Goal: Transaction & Acquisition: Purchase product/service

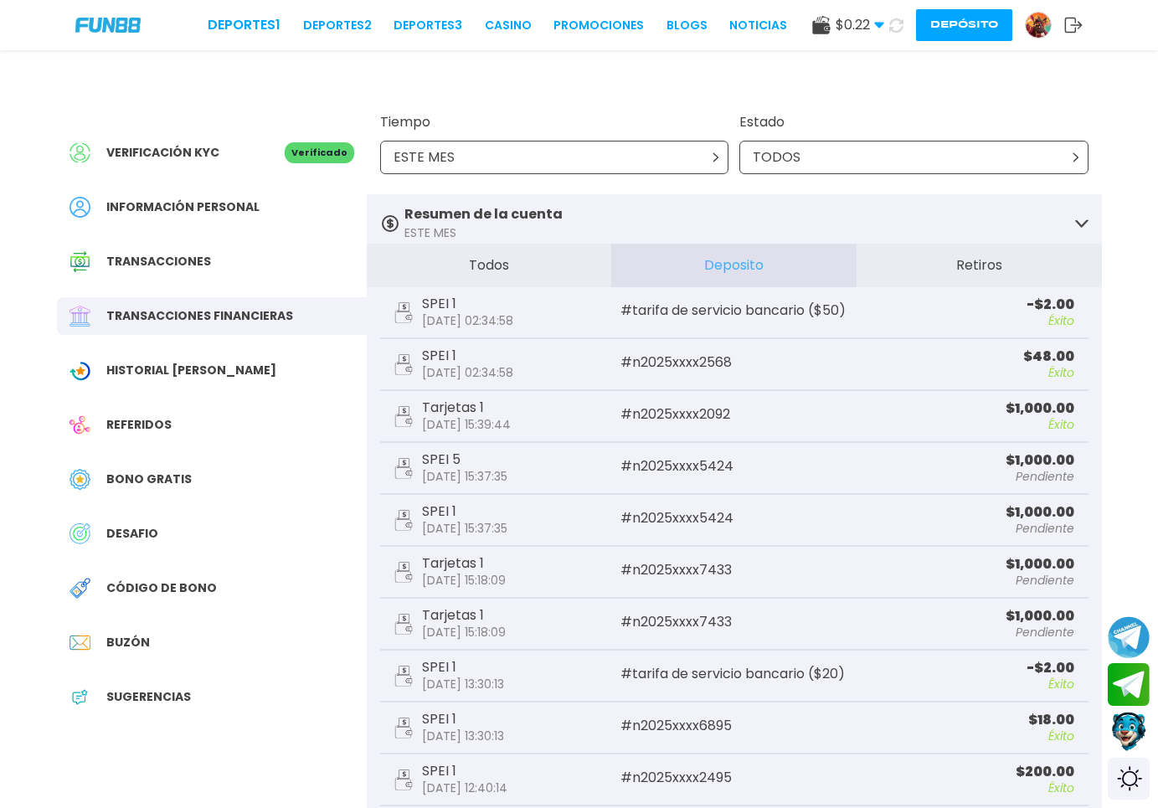
scroll to position [171, 0]
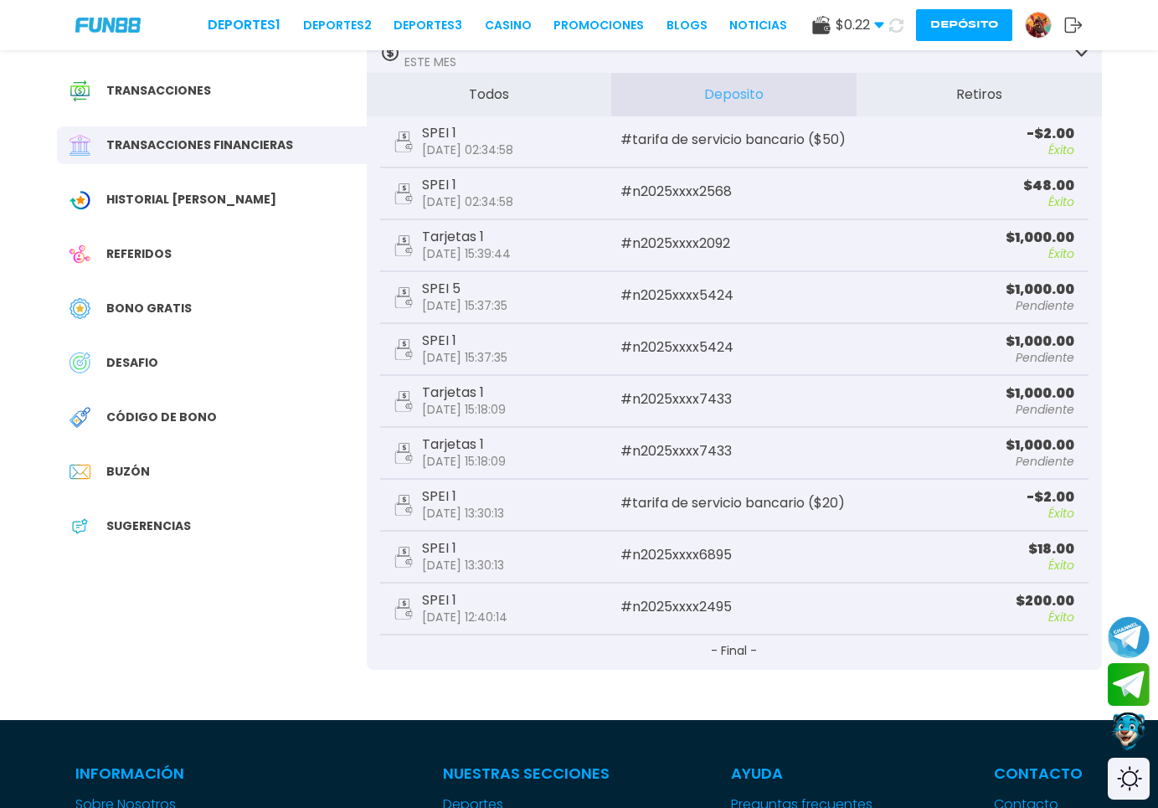
click at [1020, 30] on div "$ 0.22 Dinero Real $ 0.22 Depósito [PERSON_NAME]" at bounding box center [947, 25] width 270 height 32
click at [1032, 28] on img at bounding box center [1038, 25] width 25 height 25
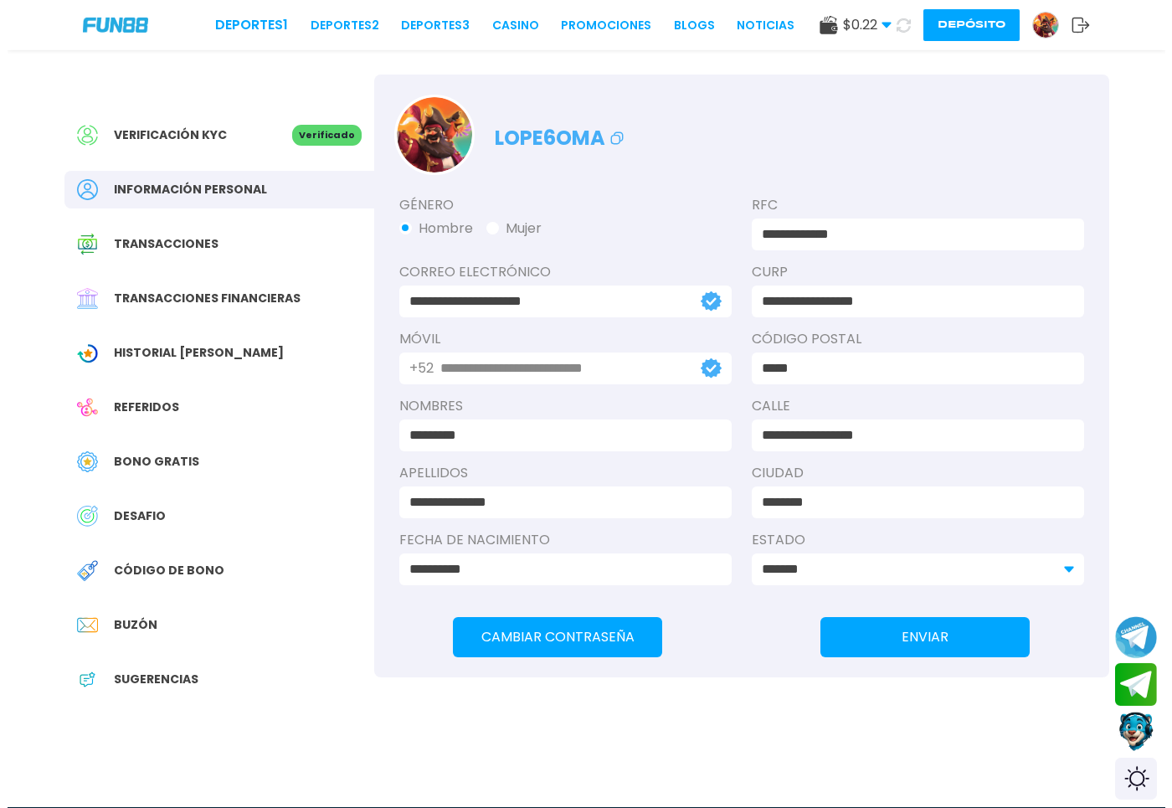
scroll to position [8, 0]
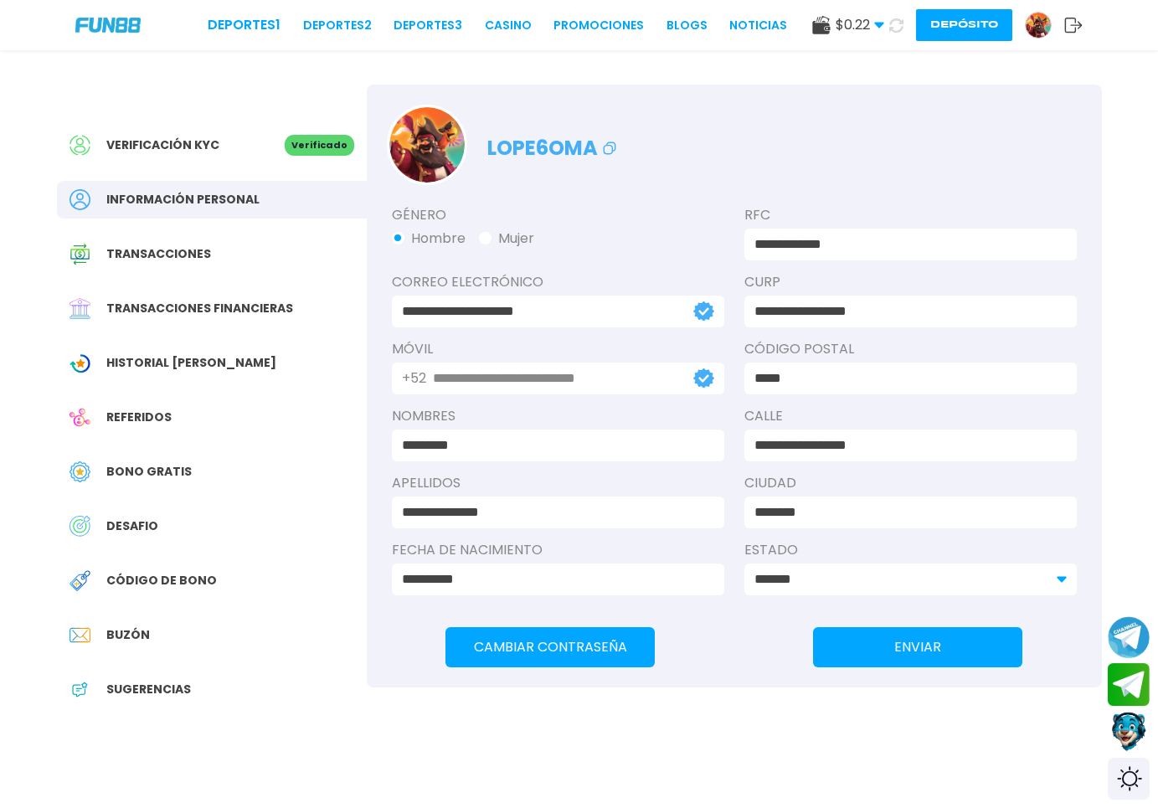
click at [1032, 28] on img at bounding box center [1038, 25] width 25 height 25
click at [992, 33] on button "Depósito" at bounding box center [964, 25] width 96 height 32
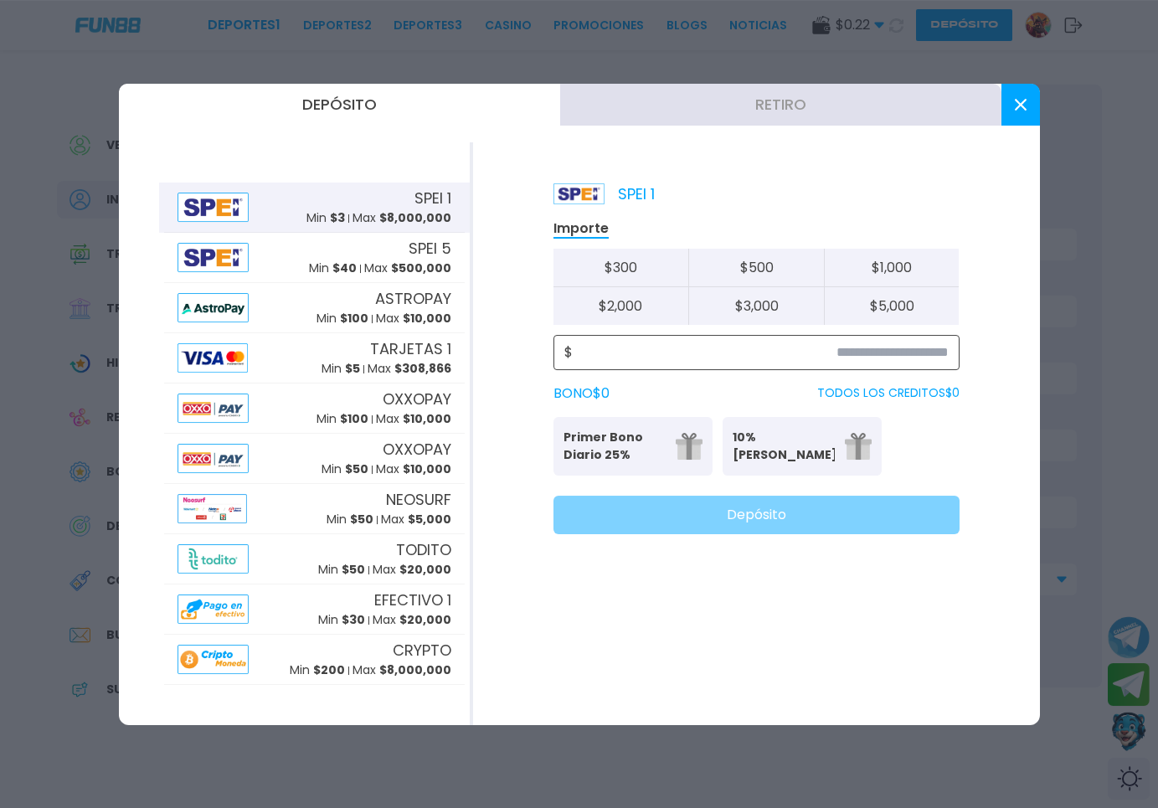
click at [910, 349] on input at bounding box center [761, 352] width 376 height 20
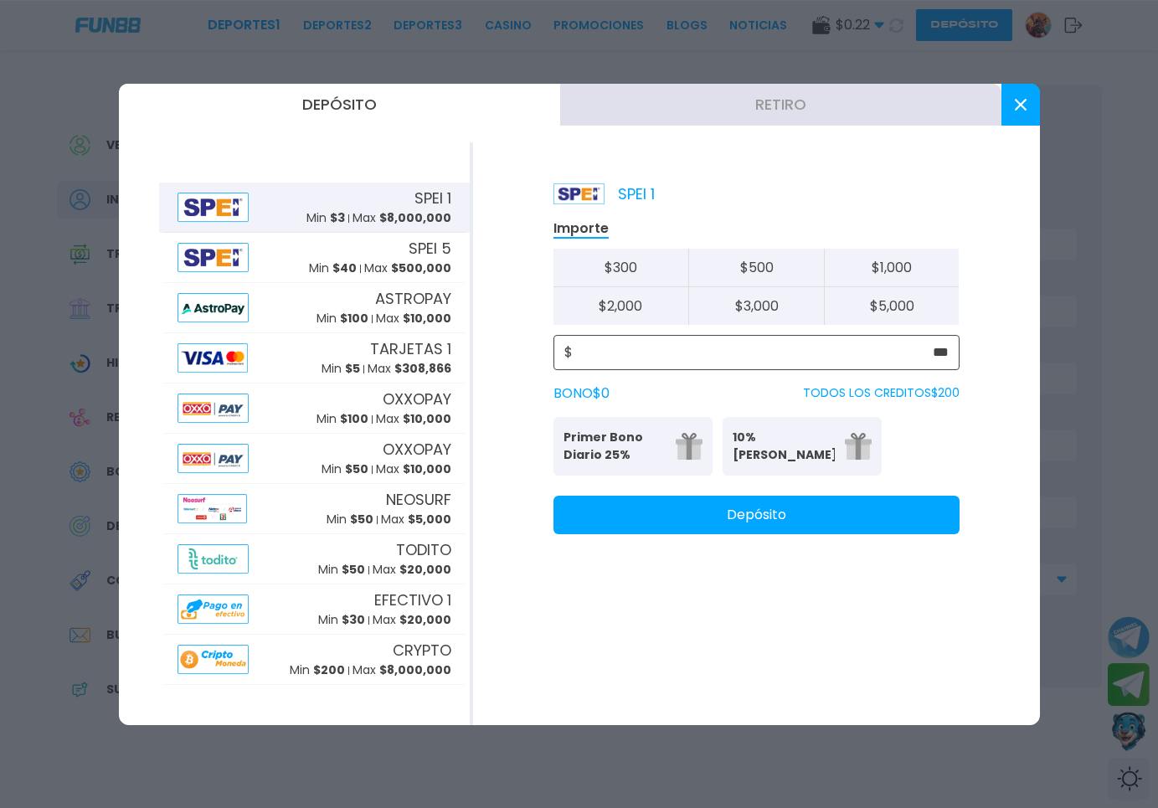
type input "***"
click at [1010, 105] on button at bounding box center [1020, 105] width 39 height 42
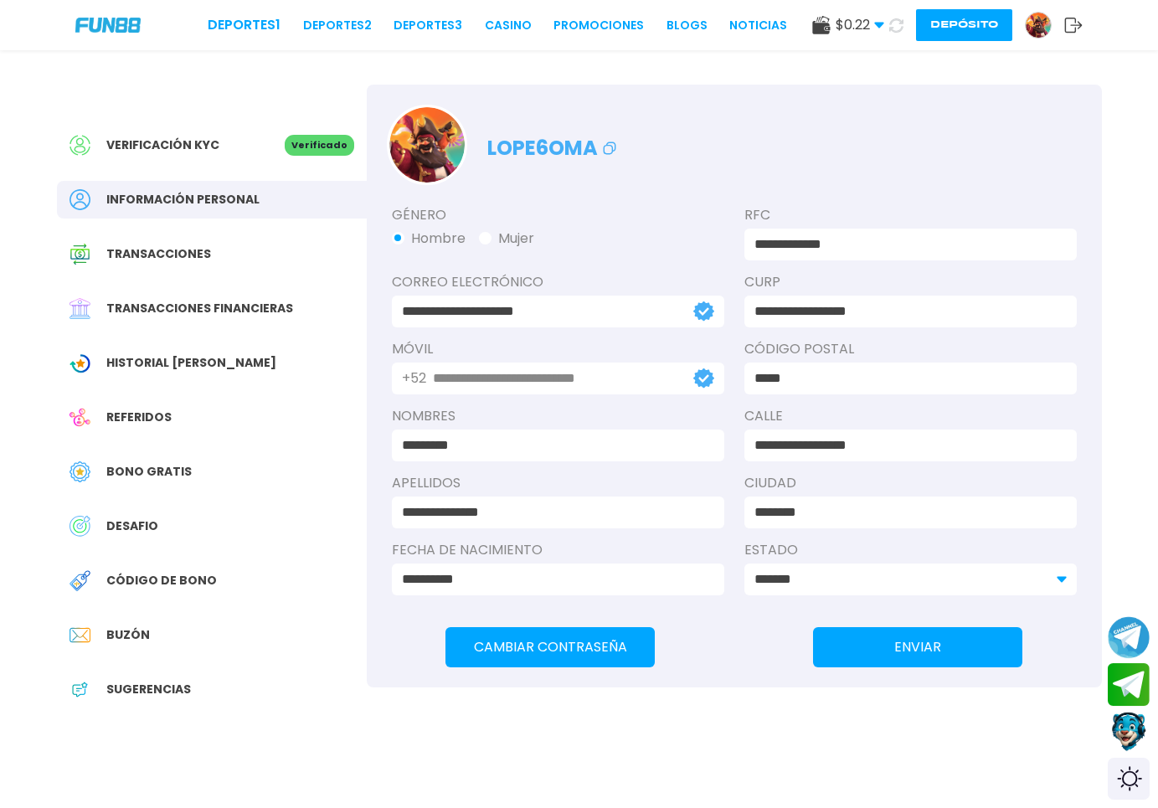
click at [1078, 23] on icon at bounding box center [1073, 25] width 18 height 17
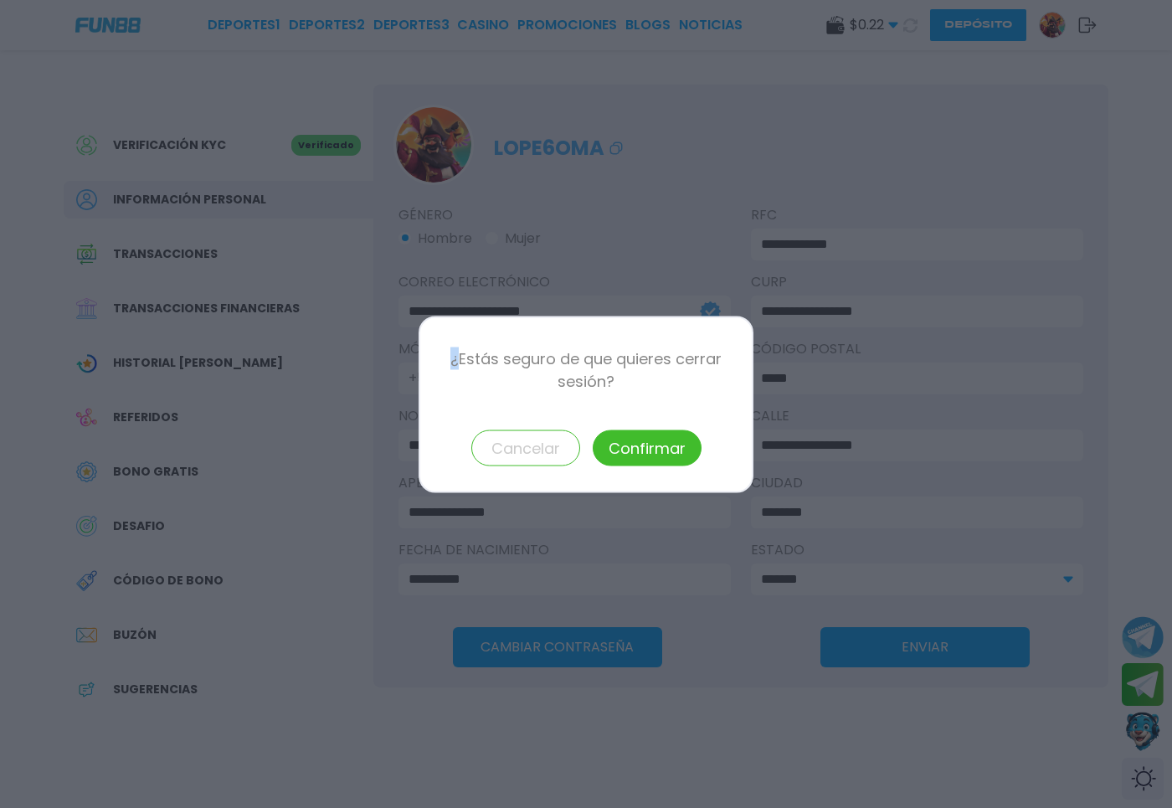
click at [1078, 23] on div at bounding box center [586, 404] width 1172 height 808
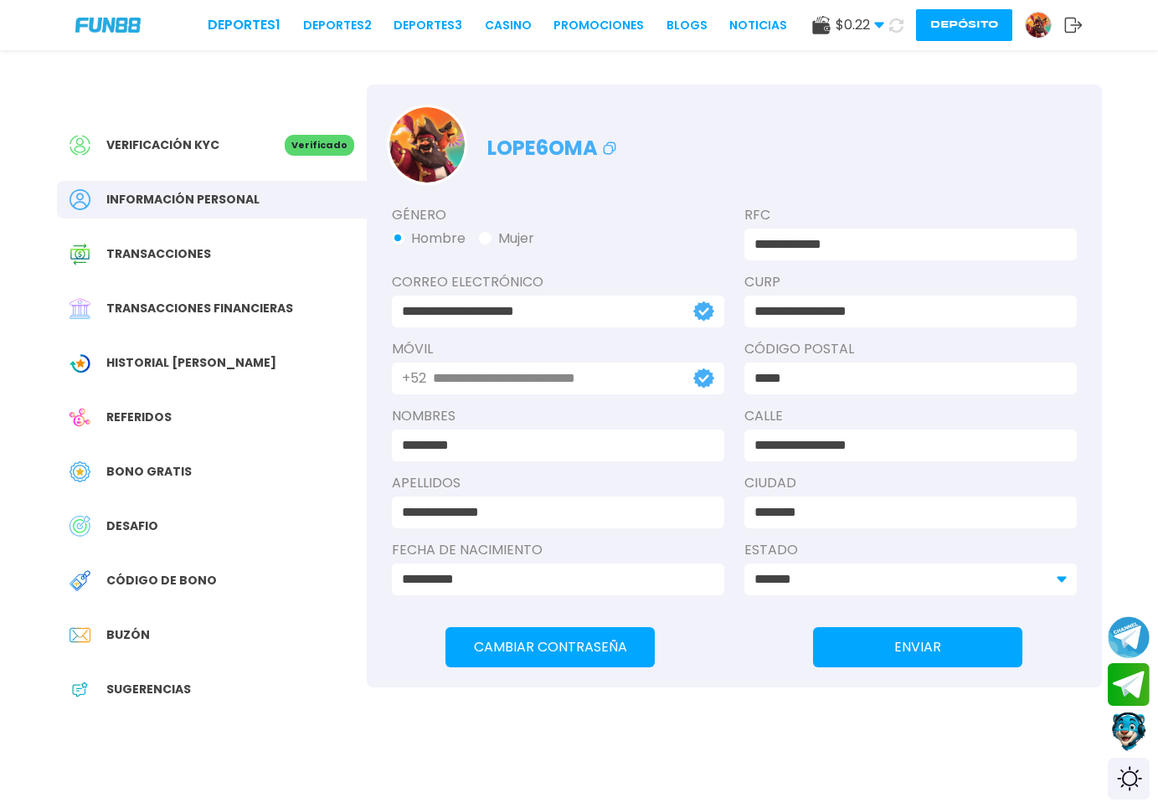
click at [1073, 26] on icon at bounding box center [1073, 25] width 18 height 17
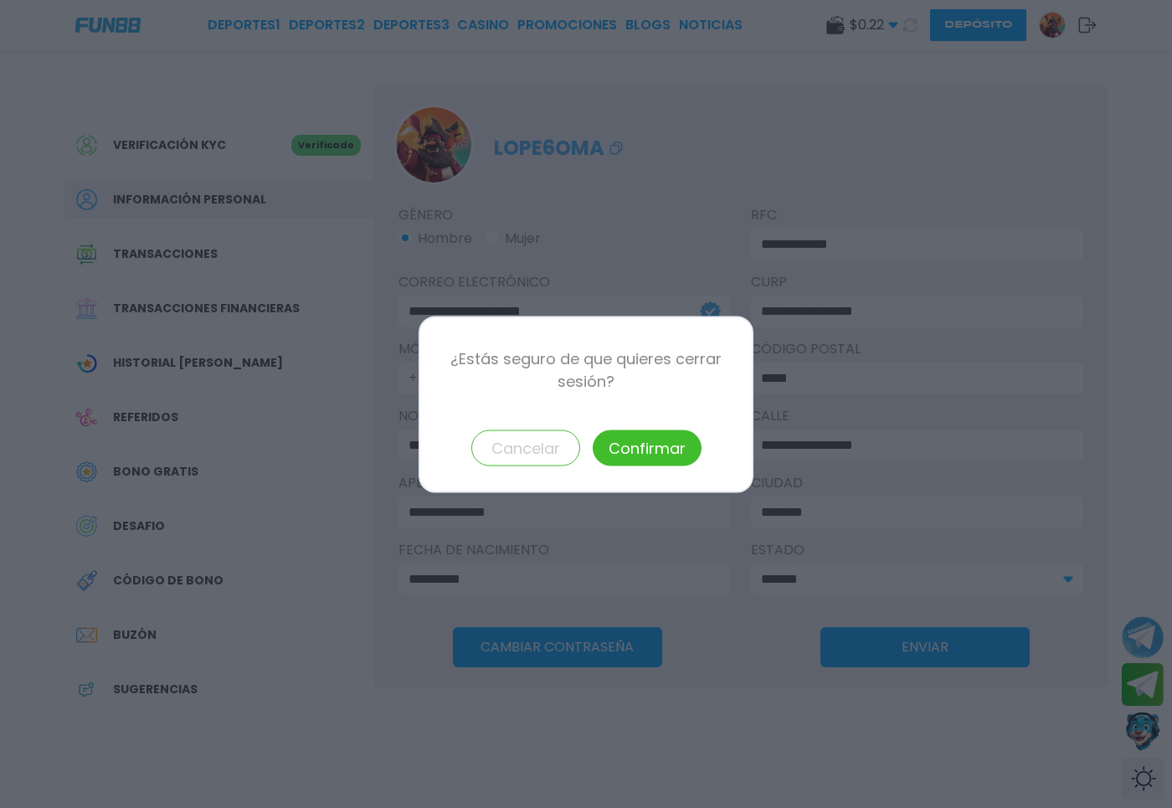
click at [669, 445] on button "Confirmar" at bounding box center [647, 448] width 109 height 36
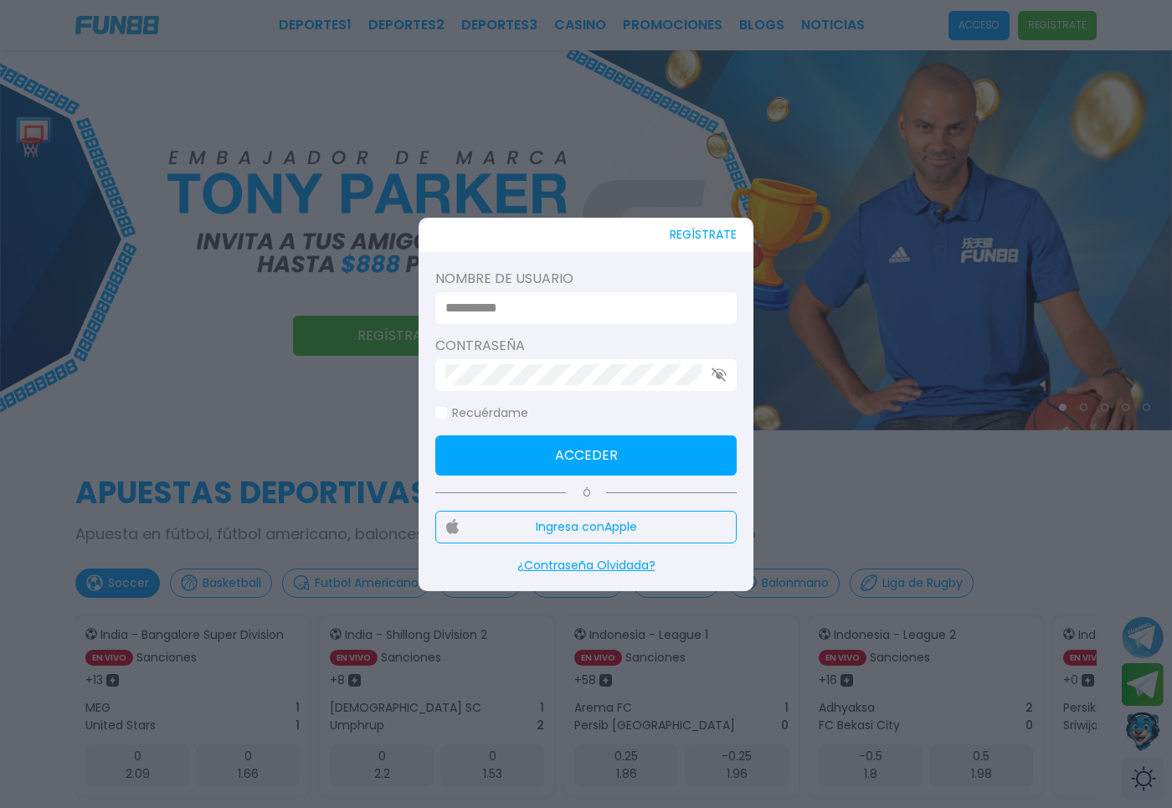
click at [597, 303] on input at bounding box center [580, 308] width 271 height 20
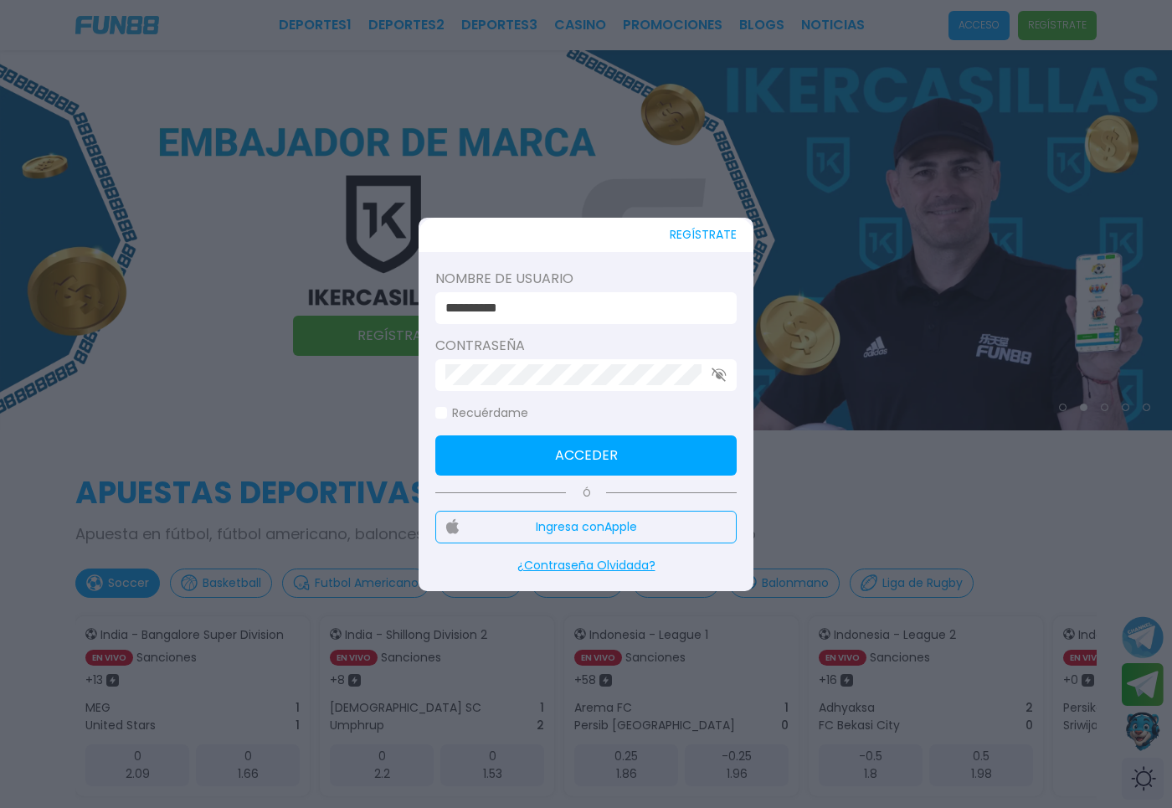
type input "**********"
click at [584, 435] on button "Acceder" at bounding box center [585, 455] width 301 height 40
